Goal: Task Accomplishment & Management: Use online tool/utility

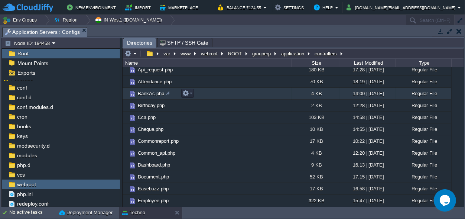
scroll to position [38, 0]
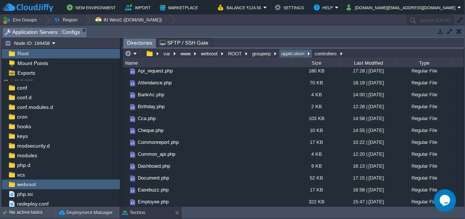
click at [289, 51] on button "application" at bounding box center [293, 53] width 26 height 7
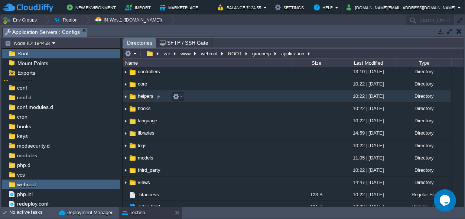
scroll to position [45, 0]
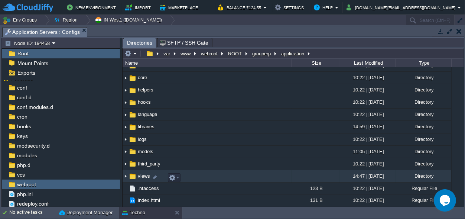
click at [125, 176] on img at bounding box center [126, 176] width 6 height 12
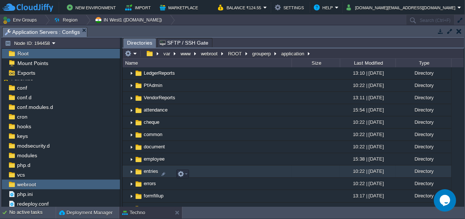
scroll to position [178, 0]
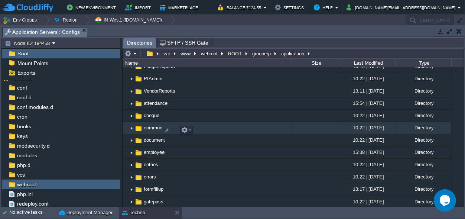
click at [148, 131] on span "common" at bounding box center [153, 127] width 21 height 6
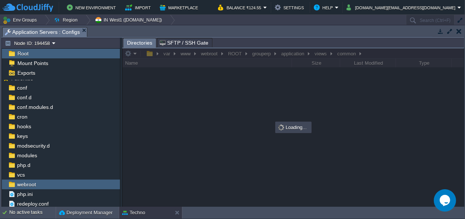
scroll to position [0, 0]
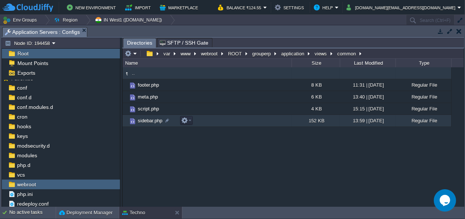
click at [158, 120] on span "sidebar.php" at bounding box center [150, 120] width 27 height 6
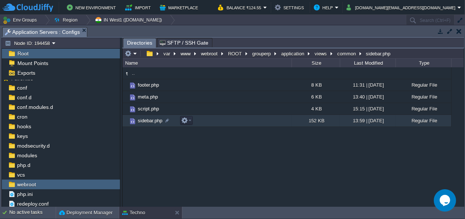
click at [158, 120] on span "sidebar.php" at bounding box center [150, 120] width 27 height 6
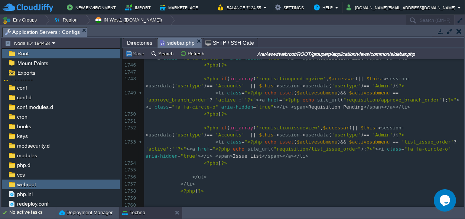
click at [324, 166] on pre "​" at bounding box center [304, 169] width 320 height 7
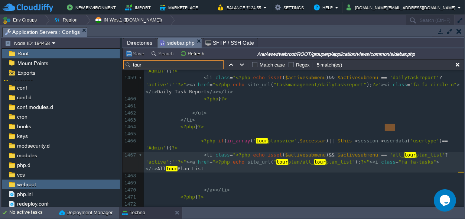
type input "tour"
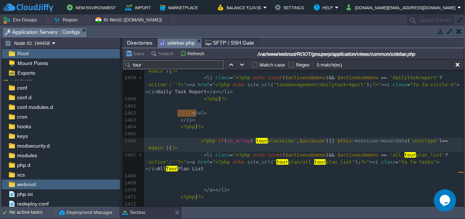
drag, startPoint x: 196, startPoint y: 113, endPoint x: 176, endPoint y: 112, distance: 20.1
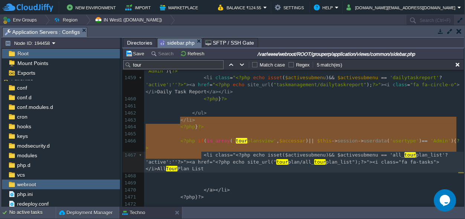
type textarea "<?php if(in_array('tourplansview', $accessar) || $this->session->userdata('user…"
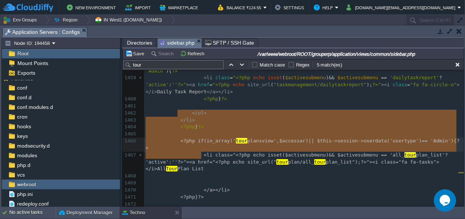
drag, startPoint x: 205, startPoint y: 154, endPoint x: 176, endPoint y: 112, distance: 51.3
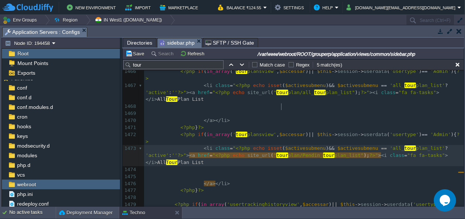
type textarea "Pending"
click at [331, 166] on pre at bounding box center [304, 169] width 320 height 7
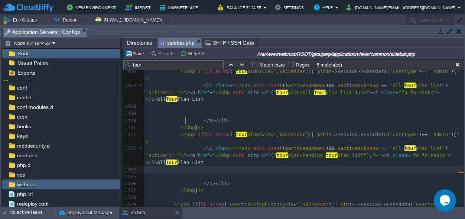
click at [177, 159] on span "Tour" at bounding box center [172, 162] width 12 height 6
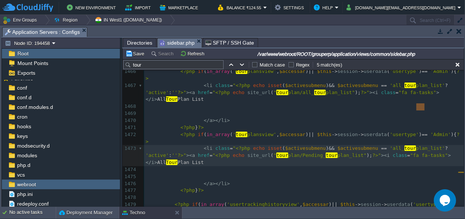
type textarea "All"
drag, startPoint x: 423, startPoint y: 106, endPoint x: 414, endPoint y: 109, distance: 9.5
drag, startPoint x: 421, startPoint y: 107, endPoint x: 413, endPoint y: 110, distance: 8.7
type textarea "Pending"
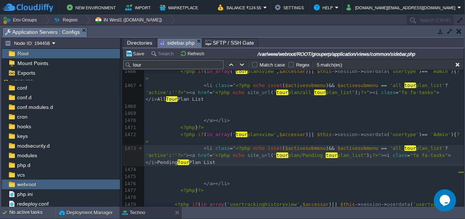
scroll to position [0, 0]
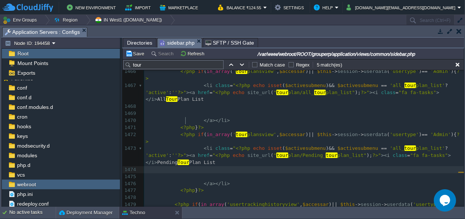
click at [213, 166] on pre at bounding box center [304, 169] width 320 height 7
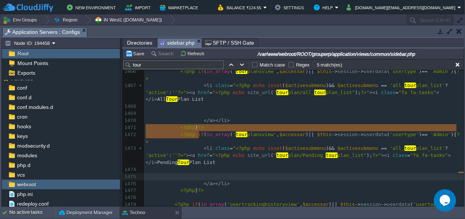
scroll to position [17, 53]
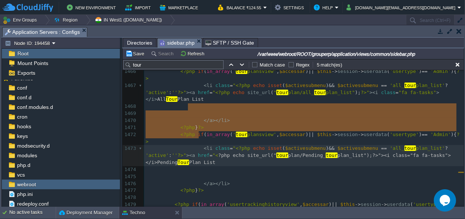
type textarea "<?php echo site_url("tourplan/Pending_tourplan_list");?>"><i class="fa fa-tasks…"
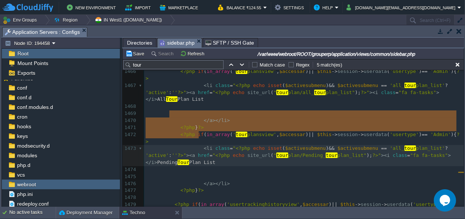
drag, startPoint x: 197, startPoint y: 133, endPoint x: 186, endPoint y: 108, distance: 26.9
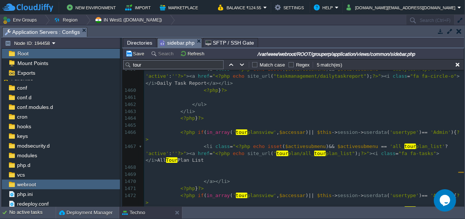
scroll to position [13296, 0]
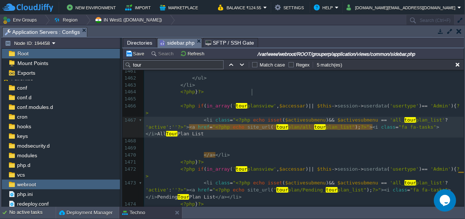
type textarea "tourplan"
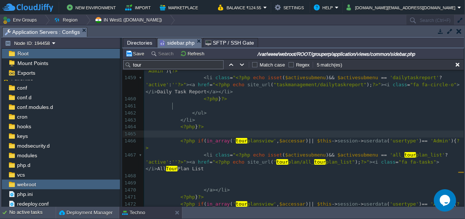
click at [181, 130] on pre at bounding box center [304, 133] width 320 height 7
type textarea "<??>"
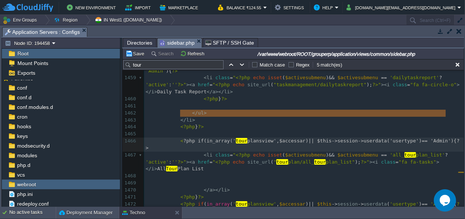
type textarea "<?php if(in_array('tourplansview', $accessar) || $this->session->userdata('user…"
drag, startPoint x: 446, startPoint y: 113, endPoint x: 177, endPoint y: 112, distance: 268.8
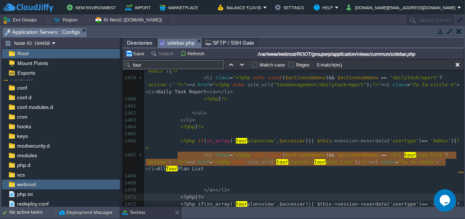
type textarea "<?php }?> <?php if(in_array('tourplansview', $accessar) || $this->session->user…"
drag, startPoint x: 450, startPoint y: 161, endPoint x: 177, endPoint y: 154, distance: 272.9
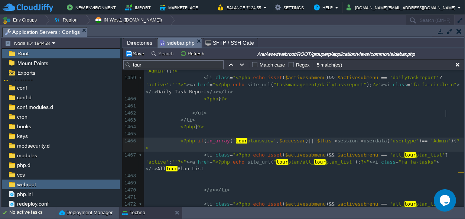
click at [447, 111] on div "xxxxxxxxxx 1441 <?php if ( in_array ( 'taskmanagementview' , $accessar ) || $th…" at bounding box center [304, 141] width 320 height 511
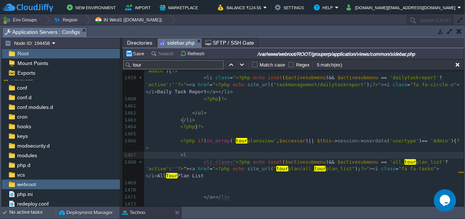
scroll to position [0, 8]
type textarea "<li>"
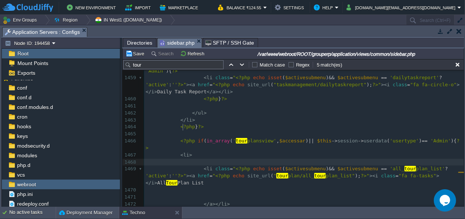
scroll to position [0, 0]
type textarea "<ul>"
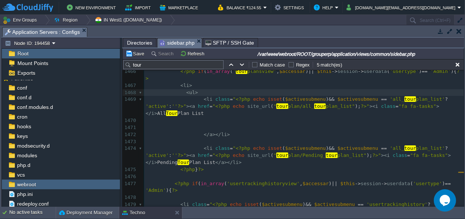
click at [203, 145] on pre "< li class = " <?php echo isset ( $activesubmenu ) && $activesubmenu == 'all_ t…" at bounding box center [304, 155] width 320 height 21
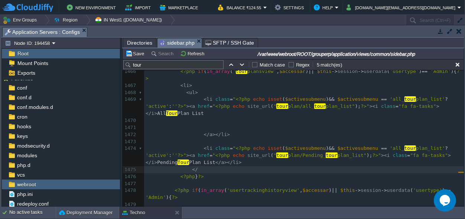
scroll to position [0, 8]
type textarea "</ul>"
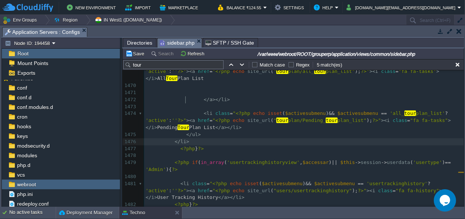
scroll to position [6, 40]
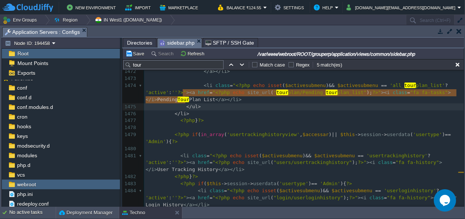
drag, startPoint x: 189, startPoint y: 99, endPoint x: 183, endPoint y: 93, distance: 8.4
type textarea "</ul> </li>"
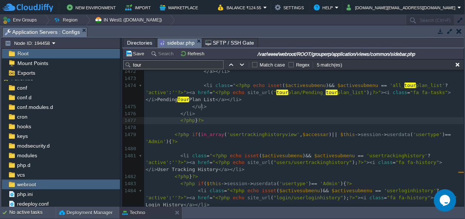
click at [237, 117] on pre "<?php } ?>" at bounding box center [304, 120] width 320 height 7
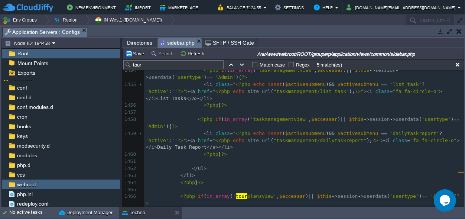
scroll to position [13232, 0]
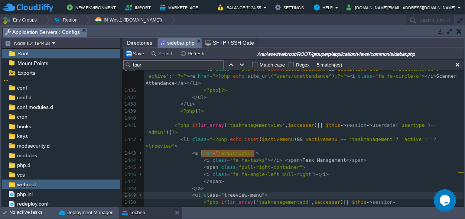
type textarea "class="treeview-menu""
drag, startPoint x: 254, startPoint y: 152, endPoint x: 200, endPoint y: 154, distance: 54.3
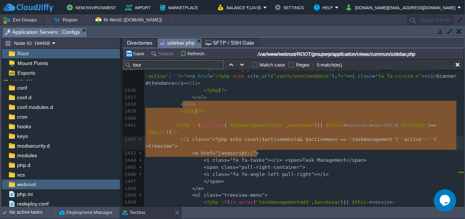
type textarea "<li class="<?php echo isset($activemenu) && $activemenu == 'taskmanagement'? 'a…"
drag, startPoint x: 265, startPoint y: 151, endPoint x: 177, endPoint y: 105, distance: 99.5
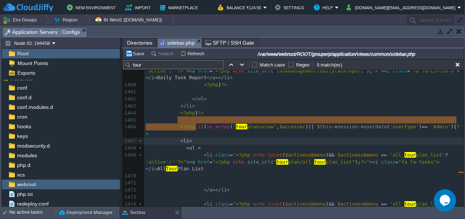
type textarea "<li> <ul >"
drag, startPoint x: 199, startPoint y: 125, endPoint x: 177, endPoint y: 119, distance: 22.8
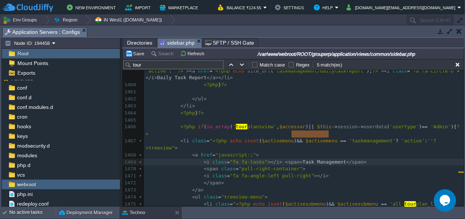
scroll to position [0, 40]
drag, startPoint x: 328, startPoint y: 133, endPoint x: 290, endPoint y: 134, distance: 38.3
type textarea "Tour Plan"
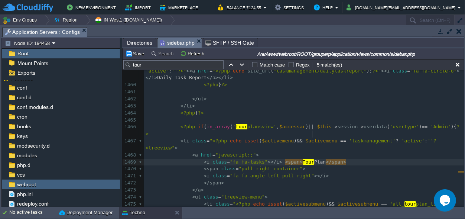
click at [443, 183] on div "xxxxxxxxxx < li class = " <?php echo isset ( $activemenu ) && $activemenu == 't…" at bounding box center [304, 165] width 320 height 434
type textarea "List"
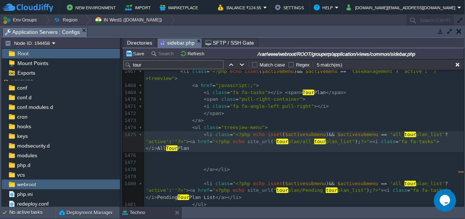
click at [161, 162] on div "xxxxxxxxxx < li class = " <?php echo isset ( $activemenu ) && $activemenu == 't…" at bounding box center [304, 96] width 320 height 434
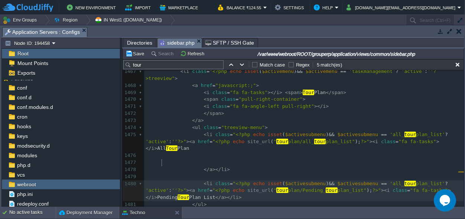
type textarea "List"
click at [435, 155] on div "xxxxxxxxxx < li class = " <?php echo isset ( $activemenu ) && $activemenu == 't…" at bounding box center [304, 113] width 320 height 469
type textarea "Tour Plan"
drag, startPoint x: 435, startPoint y: 155, endPoint x: 155, endPoint y: 163, distance: 280.7
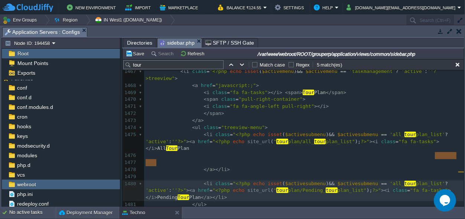
scroll to position [0, 0]
click at [411, 156] on div "xxxxxxxxxx < li class = " <?php echo isset ( $activemenu ) && $activemenu == 't…" at bounding box center [304, 113] width 320 height 469
type textarea "Approval"
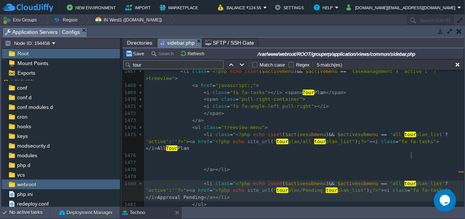
click at [157, 194] on span ">" at bounding box center [155, 197] width 3 height 6
type textarea "Tr"
type textarea "our"
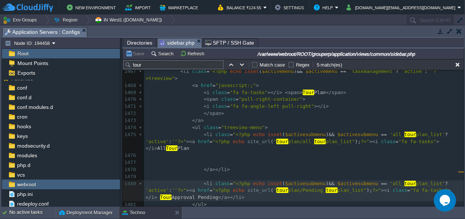
scroll to position [0, 0]
click at [241, 201] on pre "</ ul >" at bounding box center [304, 204] width 320 height 7
type textarea "List"
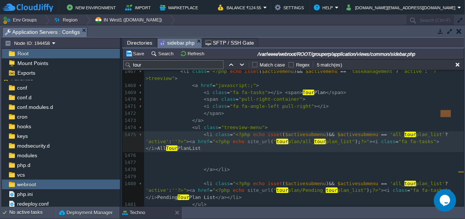
type textarea "<li> <ul >"
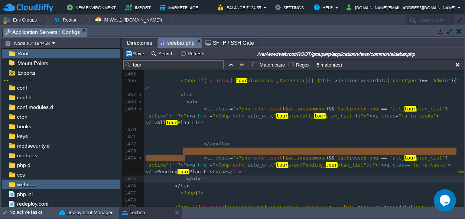
type textarea "</ul> </li>"
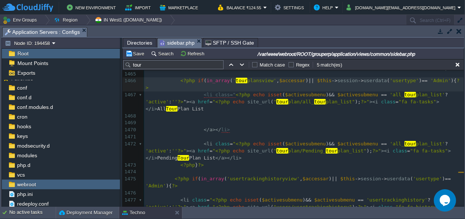
scroll to position [13364, 0]
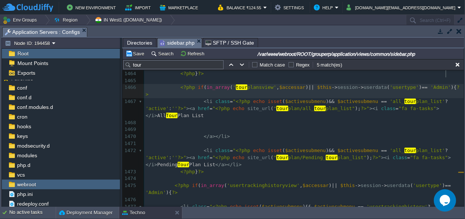
type textarea "<?php }?> <?php if(in_array('tourplansview', $accessar) || $this->session->user…"
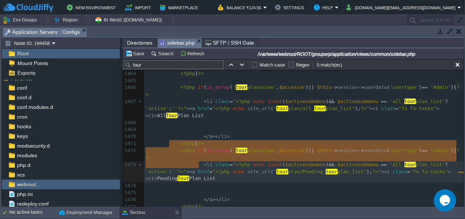
scroll to position [0, 0]
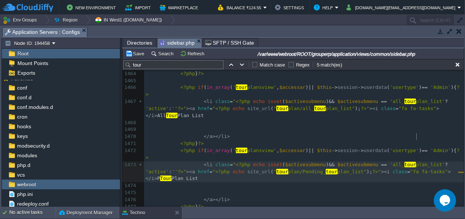
type textarea "All"
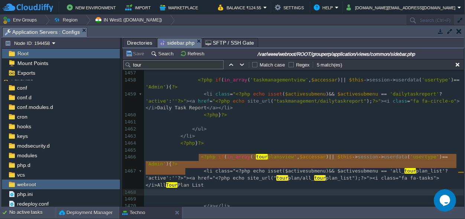
scroll to position [12, 0]
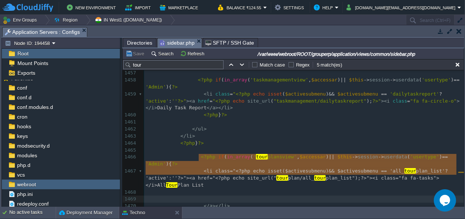
type textarea "<li class="<?php echo isset($activesubmenu) && $activesubmenu == 'all_tourplan_…"
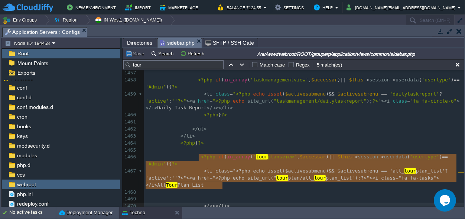
drag, startPoint x: 198, startPoint y: 156, endPoint x: 234, endPoint y: 182, distance: 44.4
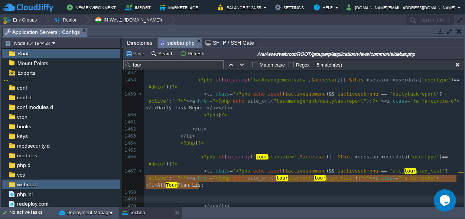
scroll to position [12, 53]
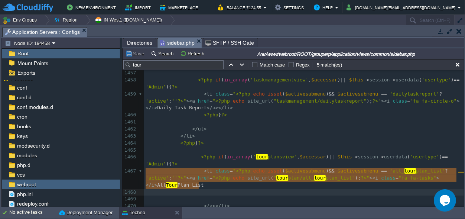
drag, startPoint x: 197, startPoint y: 185, endPoint x: 149, endPoint y: 174, distance: 49.6
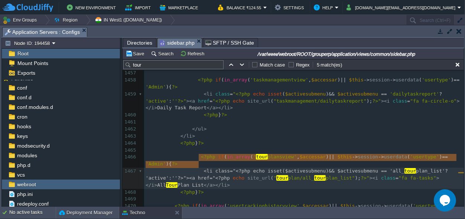
type textarea "<li class="<?php echo isset($activesubmenu) && $activesubmenu == 'all_tourplan_…"
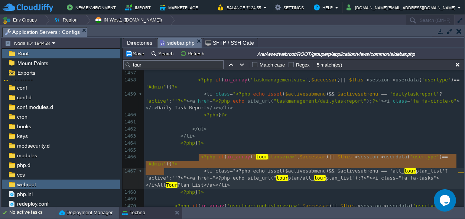
drag, startPoint x: 198, startPoint y: 156, endPoint x: 197, endPoint y: 170, distance: 14.2
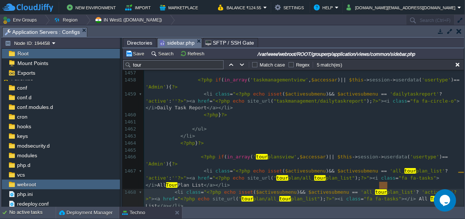
scroll to position [0, 8]
drag, startPoint x: 386, startPoint y: 183, endPoint x: 379, endPoint y: 184, distance: 7.1
type textarea "Pending"
click at [431, 196] on span "Plan List" at bounding box center [304, 202] width 317 height 13
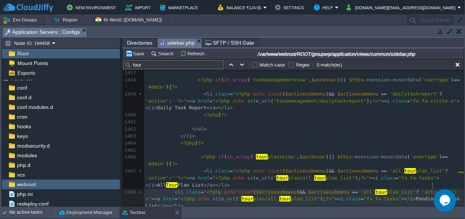
scroll to position [0, 0]
type textarea "List"
drag, startPoint x: 249, startPoint y: 183, endPoint x: 242, endPoint y: 184, distance: 7.2
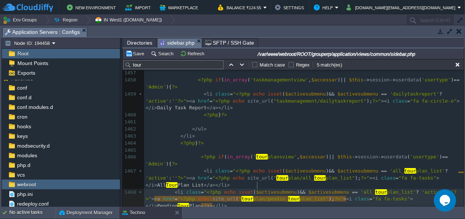
type textarea "pending"
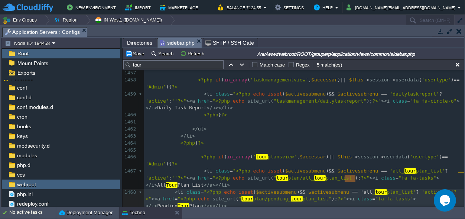
scroll to position [0, 10]
type textarea "'all"
type textarea "all_tourplan_list"
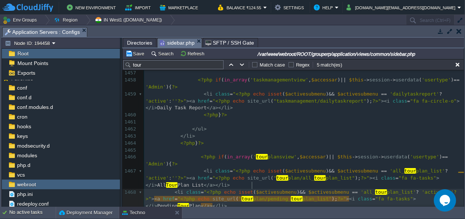
type textarea "pending_tourplan_list"
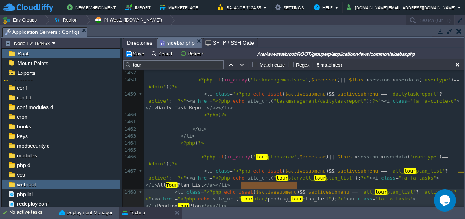
type textarea "all_tourplan_list"
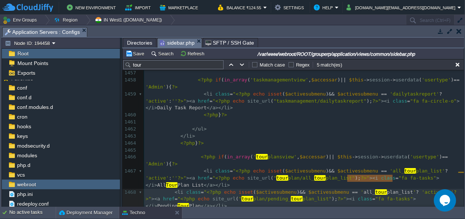
scroll to position [0, 45]
paste textarea
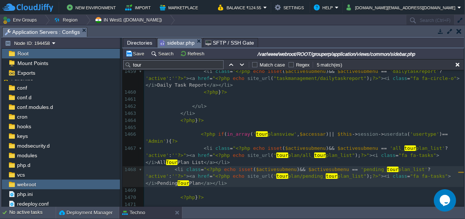
scroll to position [13329, 0]
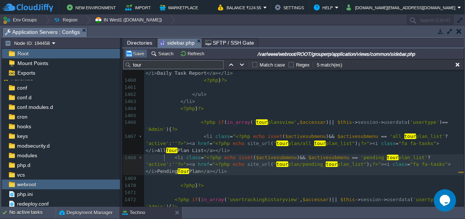
click at [138, 51] on button "Save" at bounding box center [135, 53] width 21 height 7
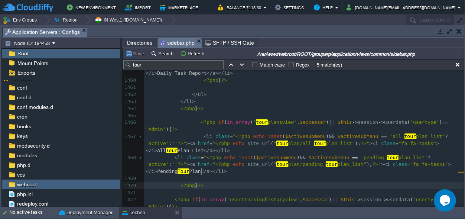
click at [305, 182] on pre "<?php } ?>" at bounding box center [304, 185] width 320 height 7
click at [284, 189] on pre at bounding box center [304, 192] width 320 height 7
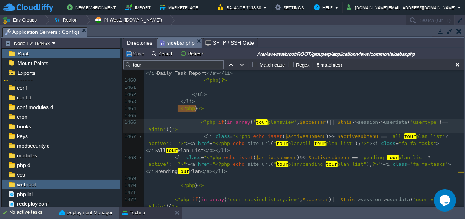
scroll to position [0, 0]
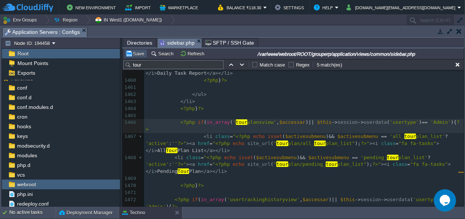
click at [143, 55] on button "Save" at bounding box center [135, 53] width 21 height 7
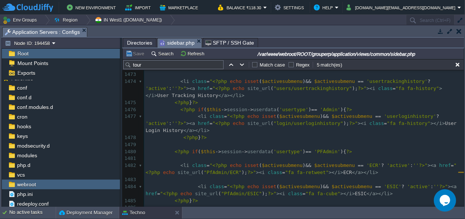
scroll to position [13537, 0]
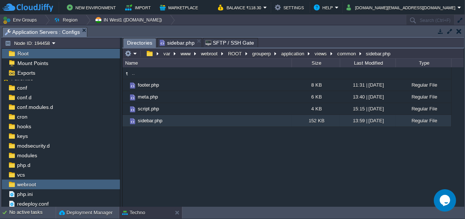
click at [136, 43] on span "Directories" at bounding box center [139, 42] width 25 height 9
click at [344, 51] on button "common" at bounding box center [347, 53] width 22 height 7
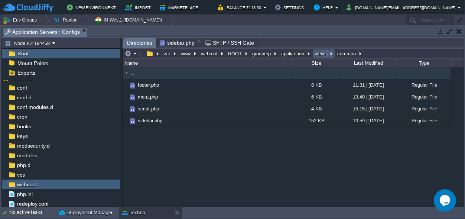
click at [319, 53] on button "views" at bounding box center [320, 53] width 15 height 7
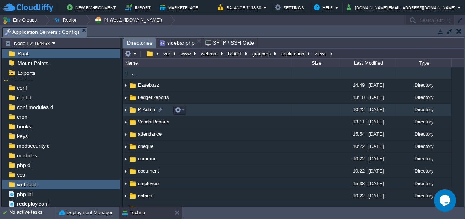
click at [149, 108] on span "PfAdmin" at bounding box center [147, 109] width 21 height 6
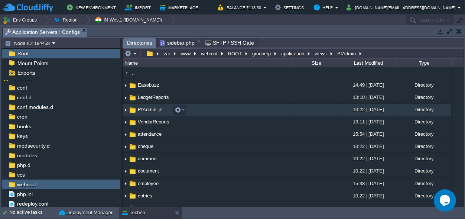
click at [149, 108] on span "PfAdmin" at bounding box center [147, 109] width 21 height 6
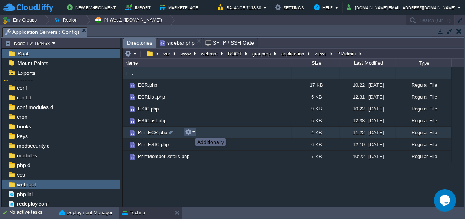
click at [190, 131] on button "button" at bounding box center [188, 131] width 7 height 7
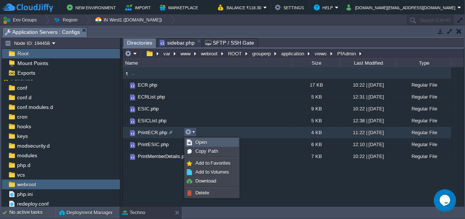
click at [199, 141] on span "Open" at bounding box center [201, 142] width 12 height 6
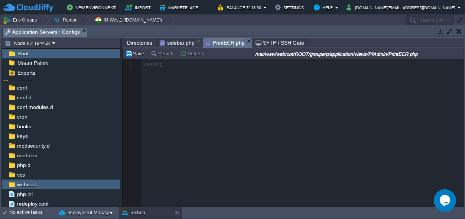
click at [142, 40] on span "Directories" at bounding box center [139, 42] width 25 height 9
